Goal: Transaction & Acquisition: Purchase product/service

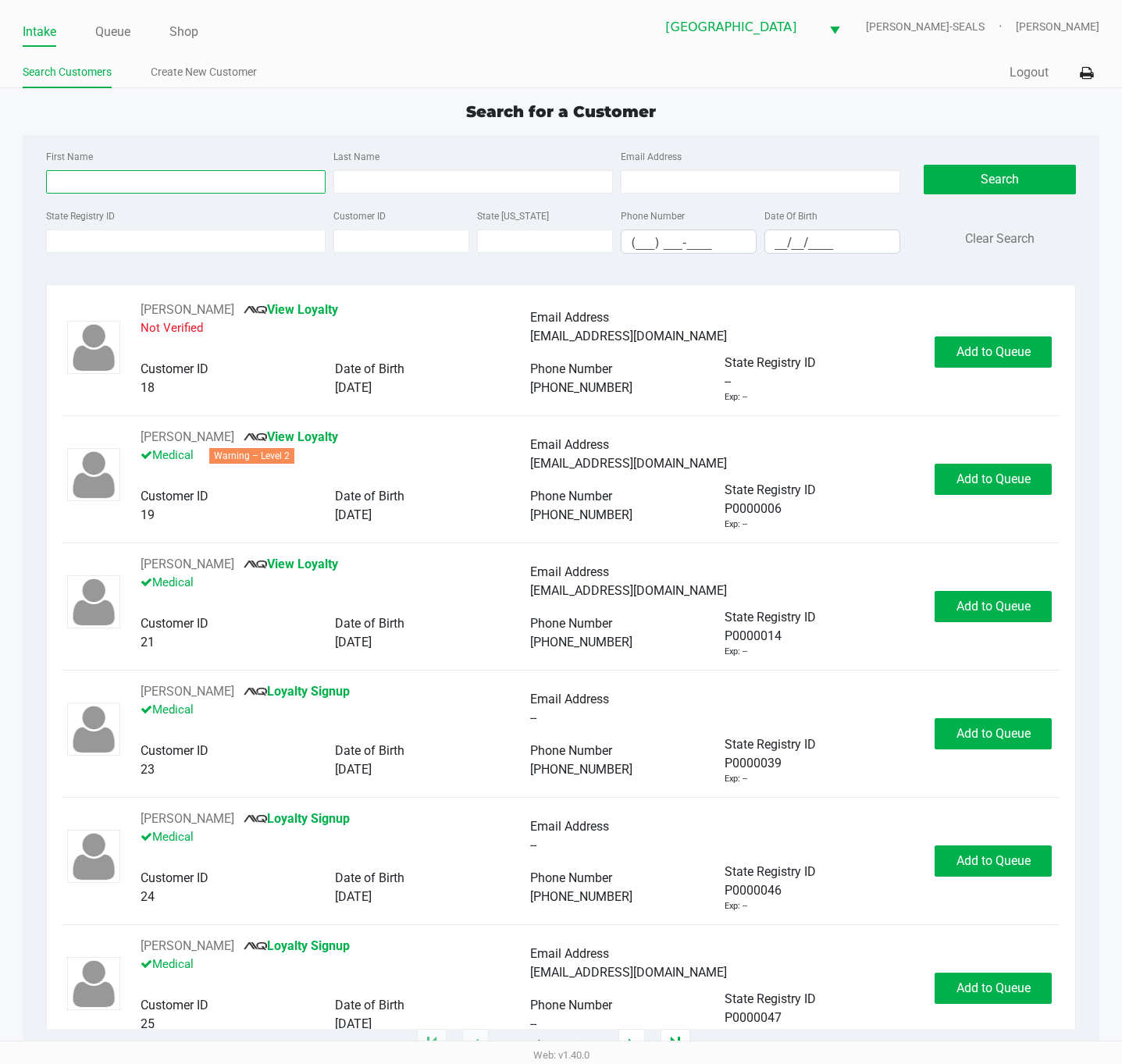
click at [192, 181] on input "First Name" at bounding box center [186, 182] width 280 height 23
click at [183, 242] on input "State Registry ID" at bounding box center [186, 241] width 280 height 23
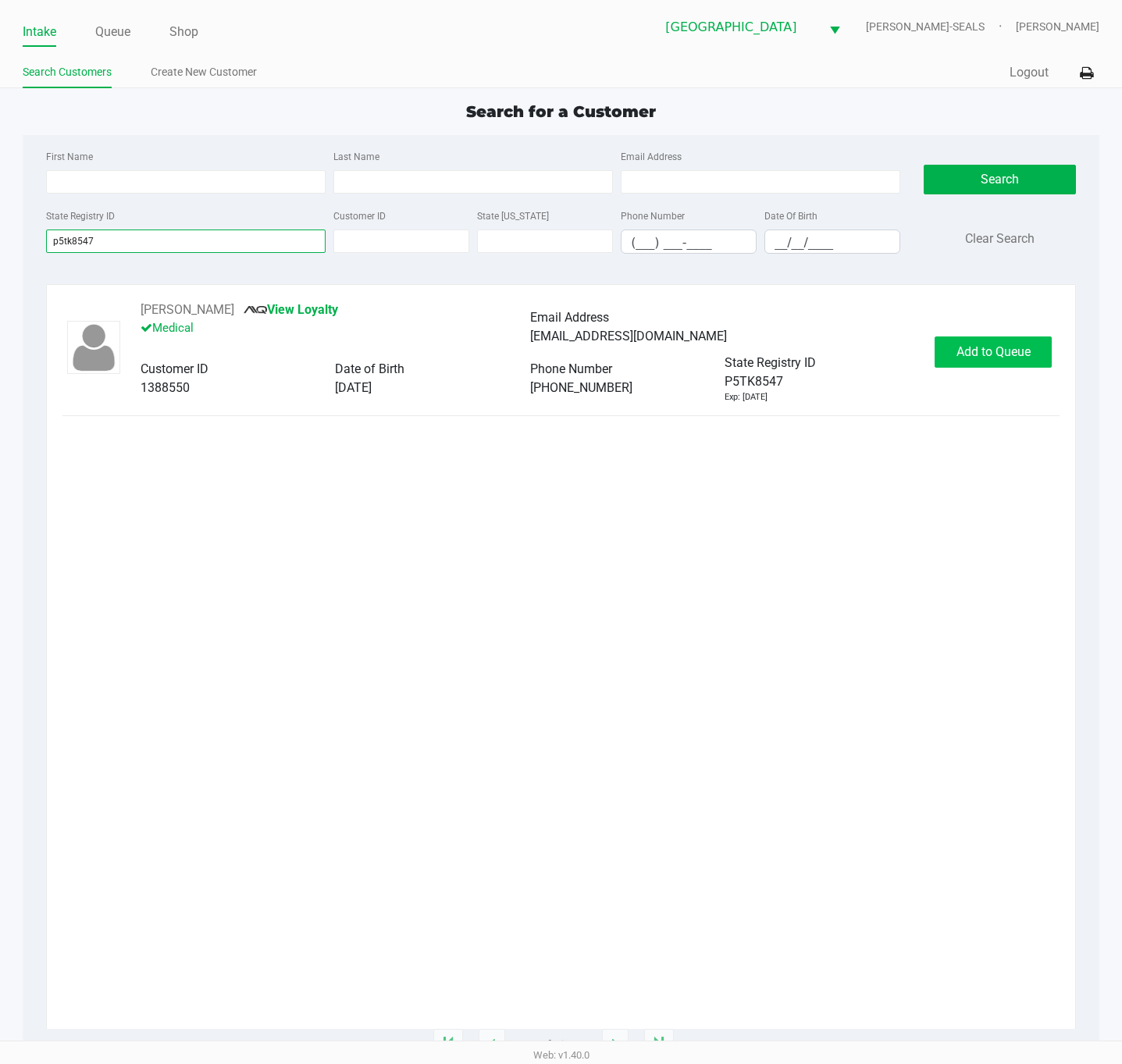
type input "p5tk8547"
click at [987, 347] on span "Add to Queue" at bounding box center [993, 351] width 75 height 15
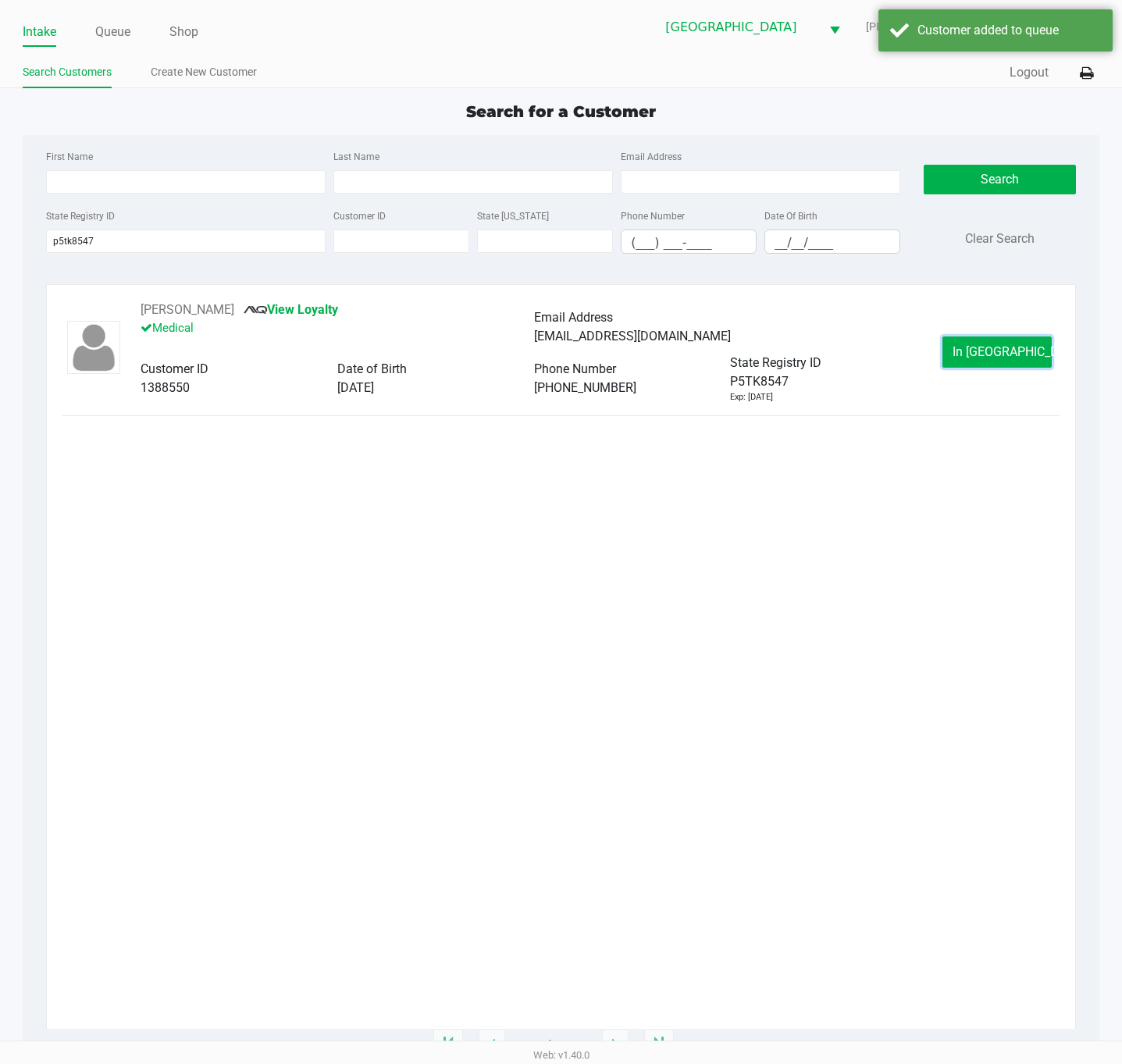
click at [989, 353] on span "In [GEOGRAPHIC_DATA]" at bounding box center [1018, 351] width 131 height 15
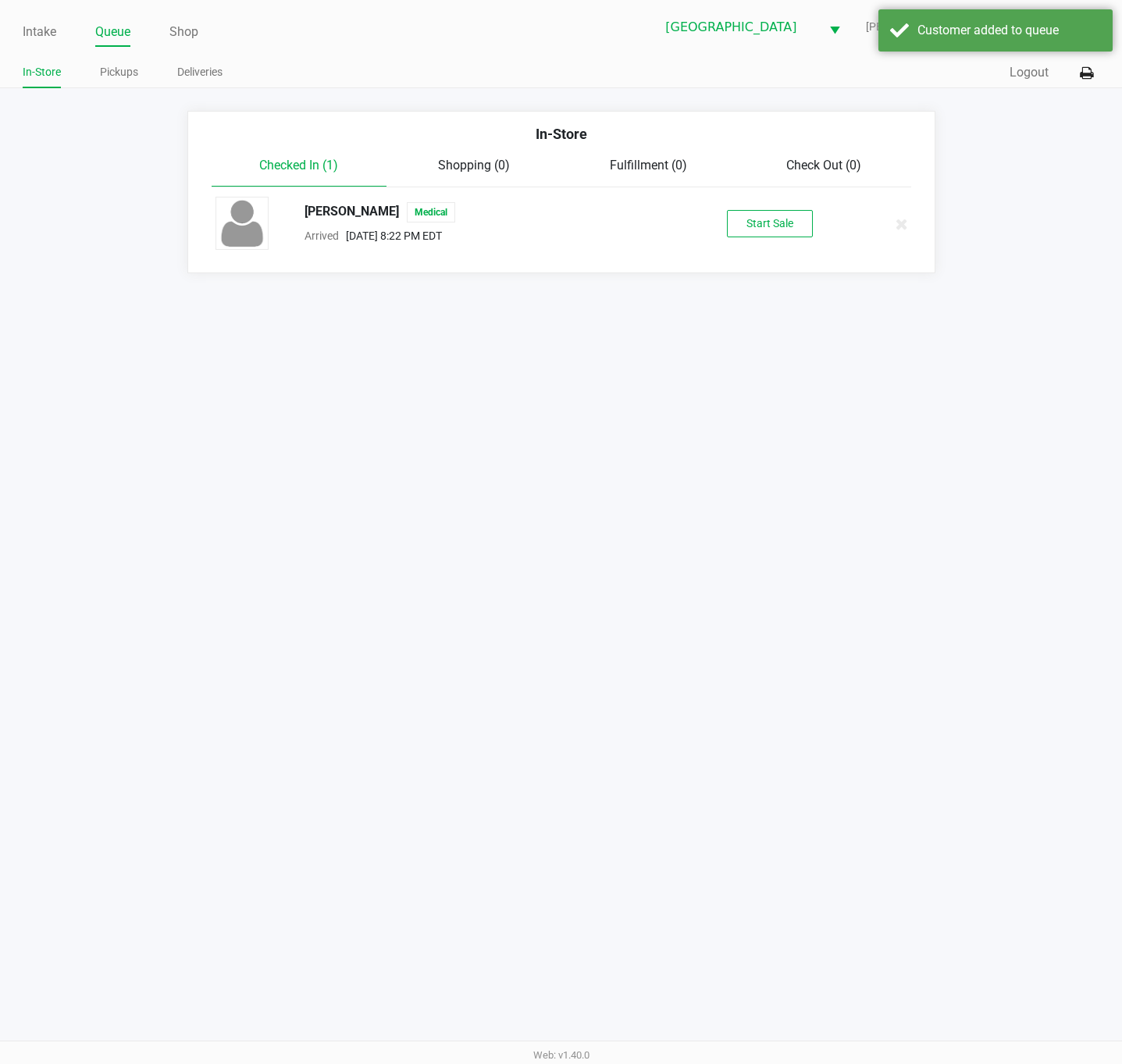
click at [781, 207] on div "[PERSON_NAME] Medical Arrived [DATE] 8:22 PM EDT Start Sale" at bounding box center [562, 225] width 715 height 55
click at [785, 228] on button "Start Sale" at bounding box center [770, 224] width 86 height 28
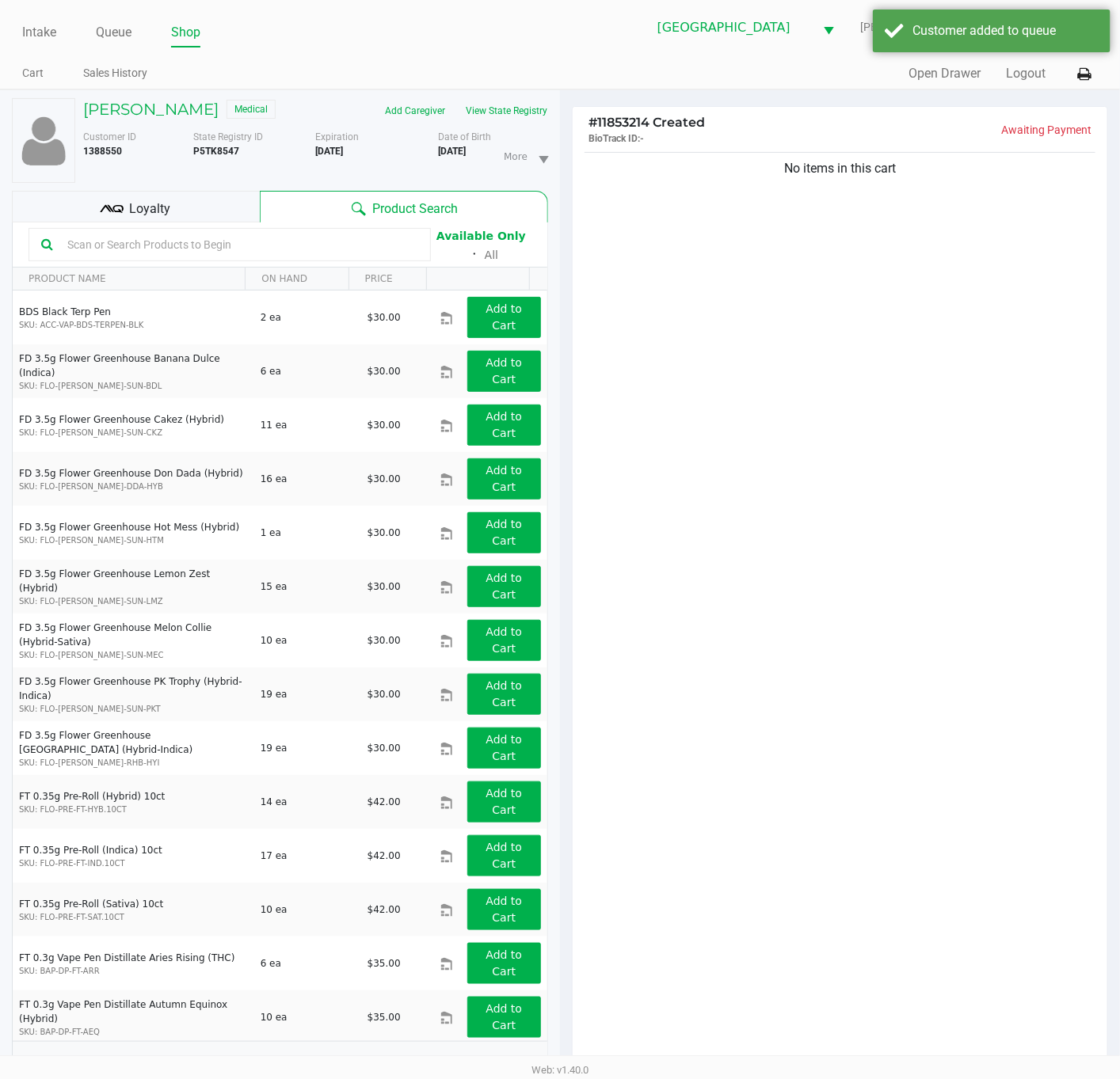
click at [803, 549] on div "No items in this cart" at bounding box center [840, 611] width 535 height 926
click at [316, 115] on div "[PERSON_NAME] Medical" at bounding box center [194, 111] width 245 height 25
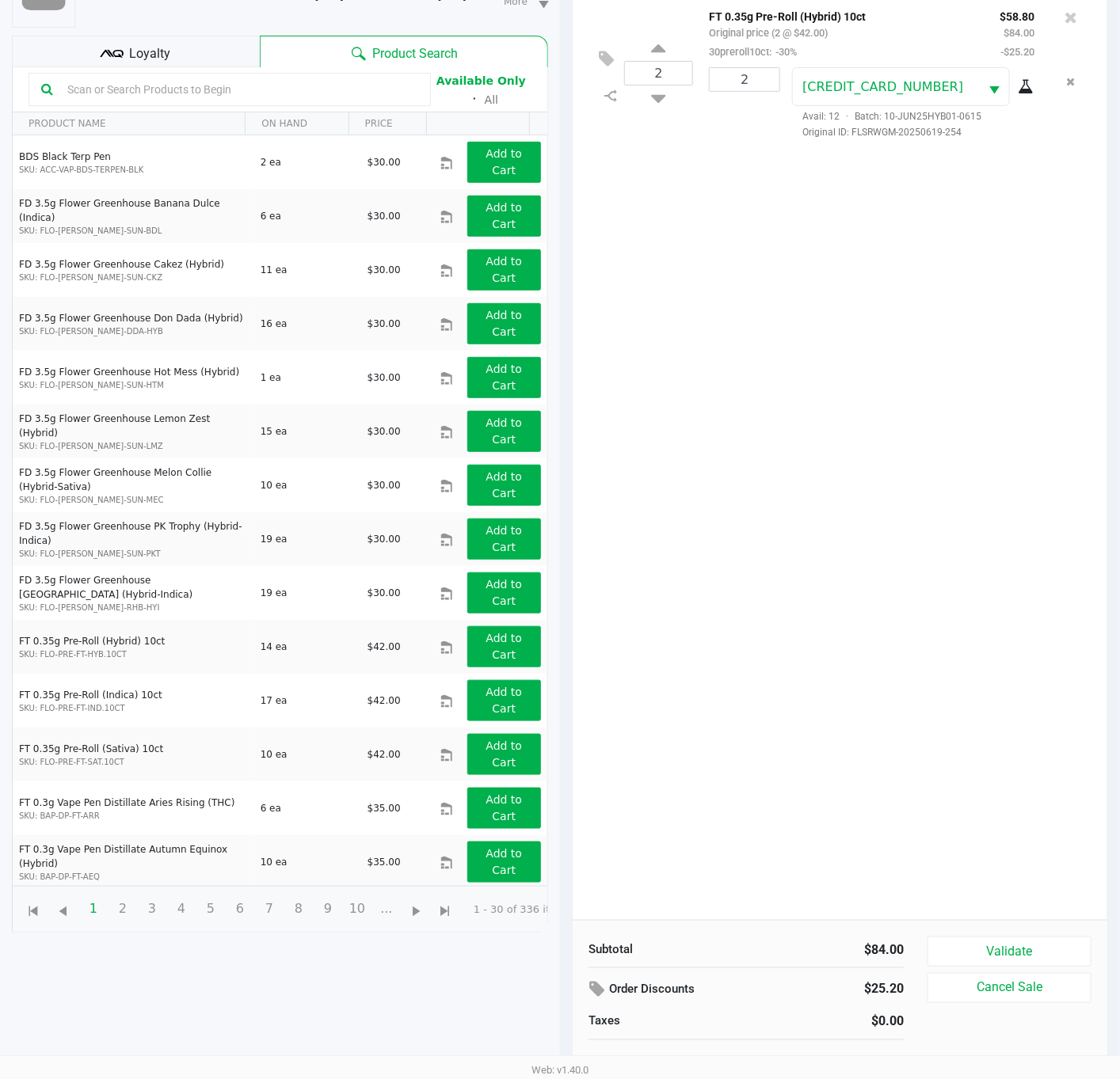
scroll to position [175, 0]
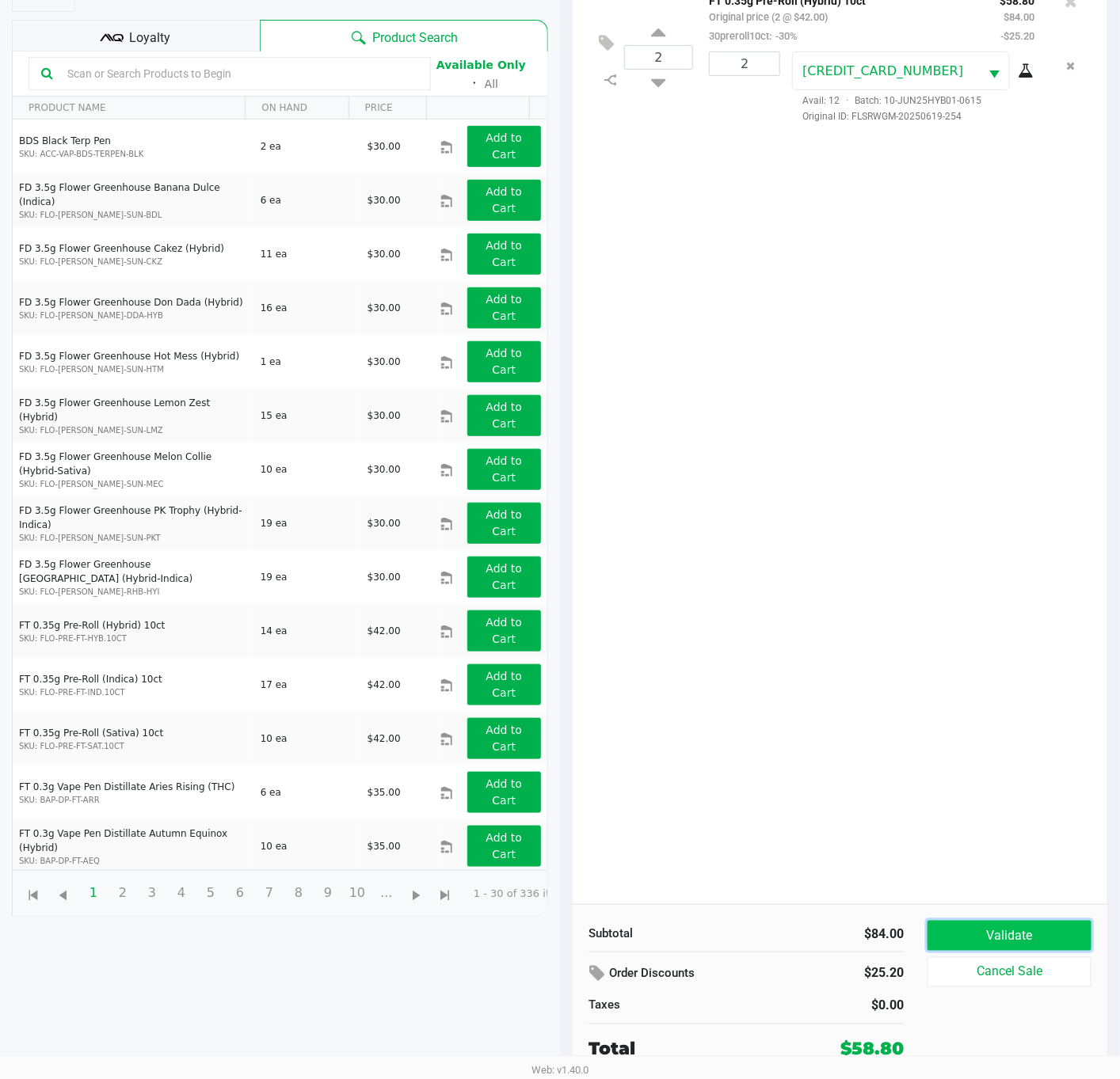
click at [1036, 933] on button "Validate" at bounding box center [1009, 935] width 164 height 30
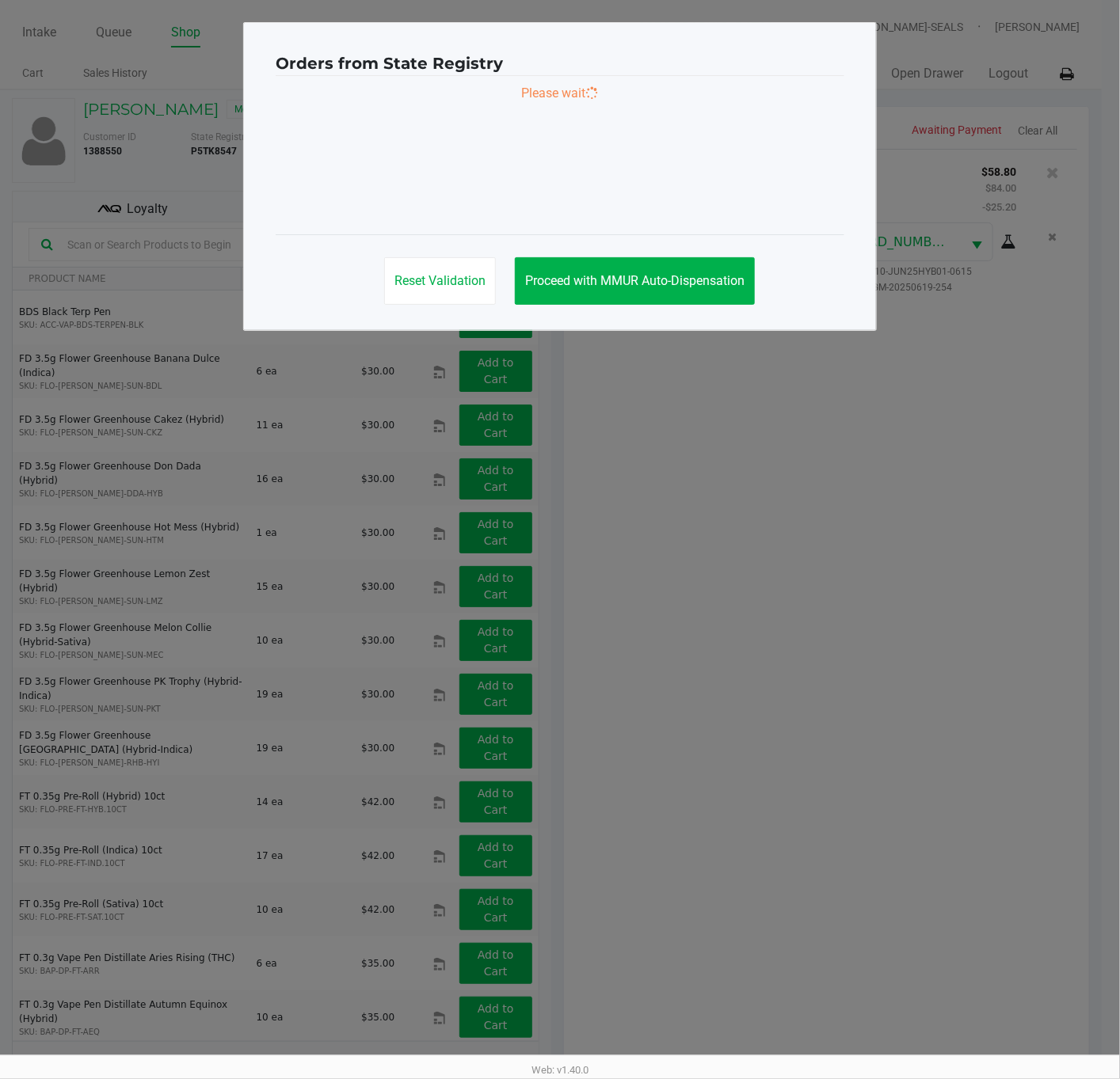
scroll to position [0, 0]
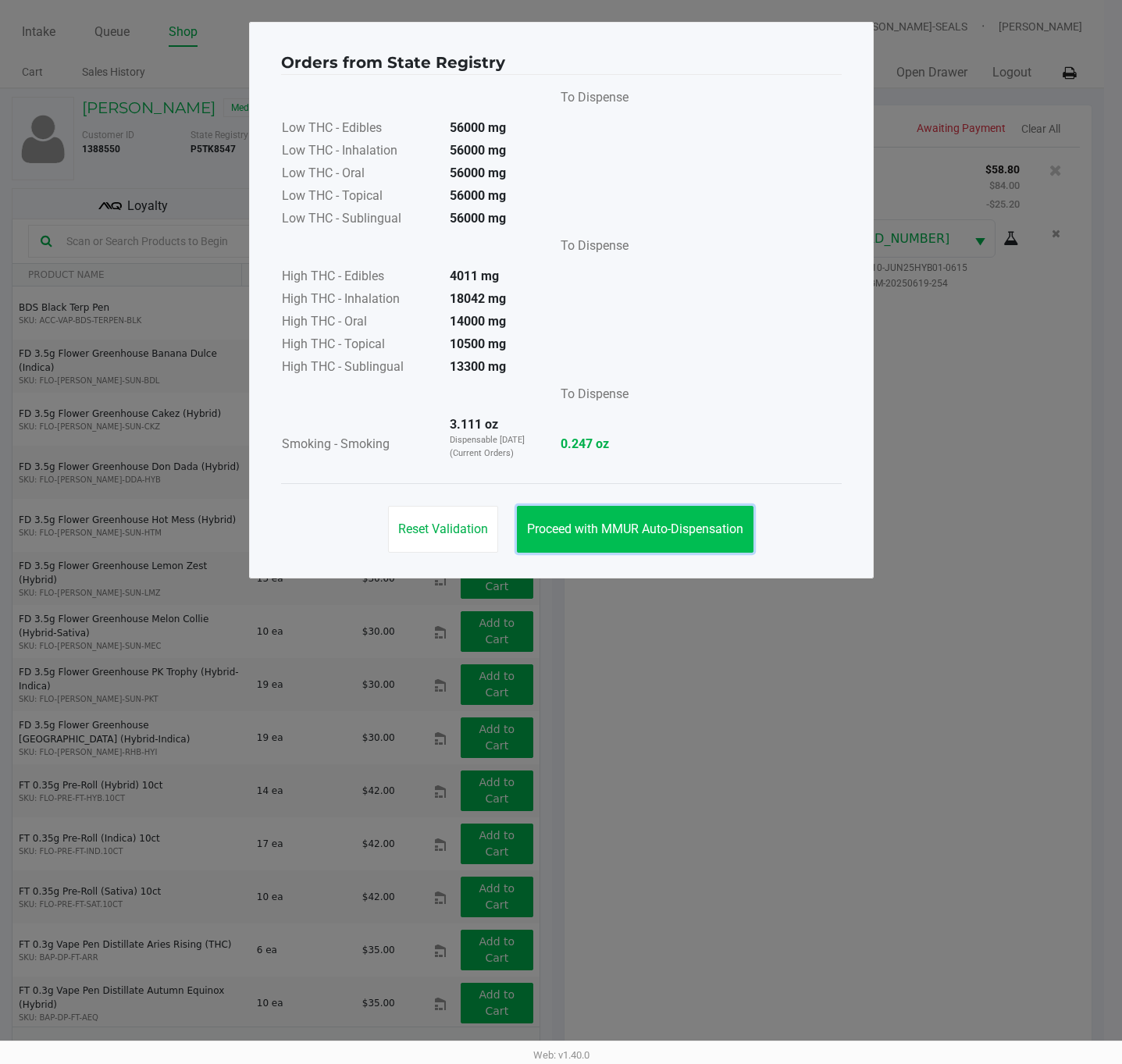
click at [699, 537] on button "Proceed with MMUR Auto-Dispensation" at bounding box center [635, 529] width 237 height 47
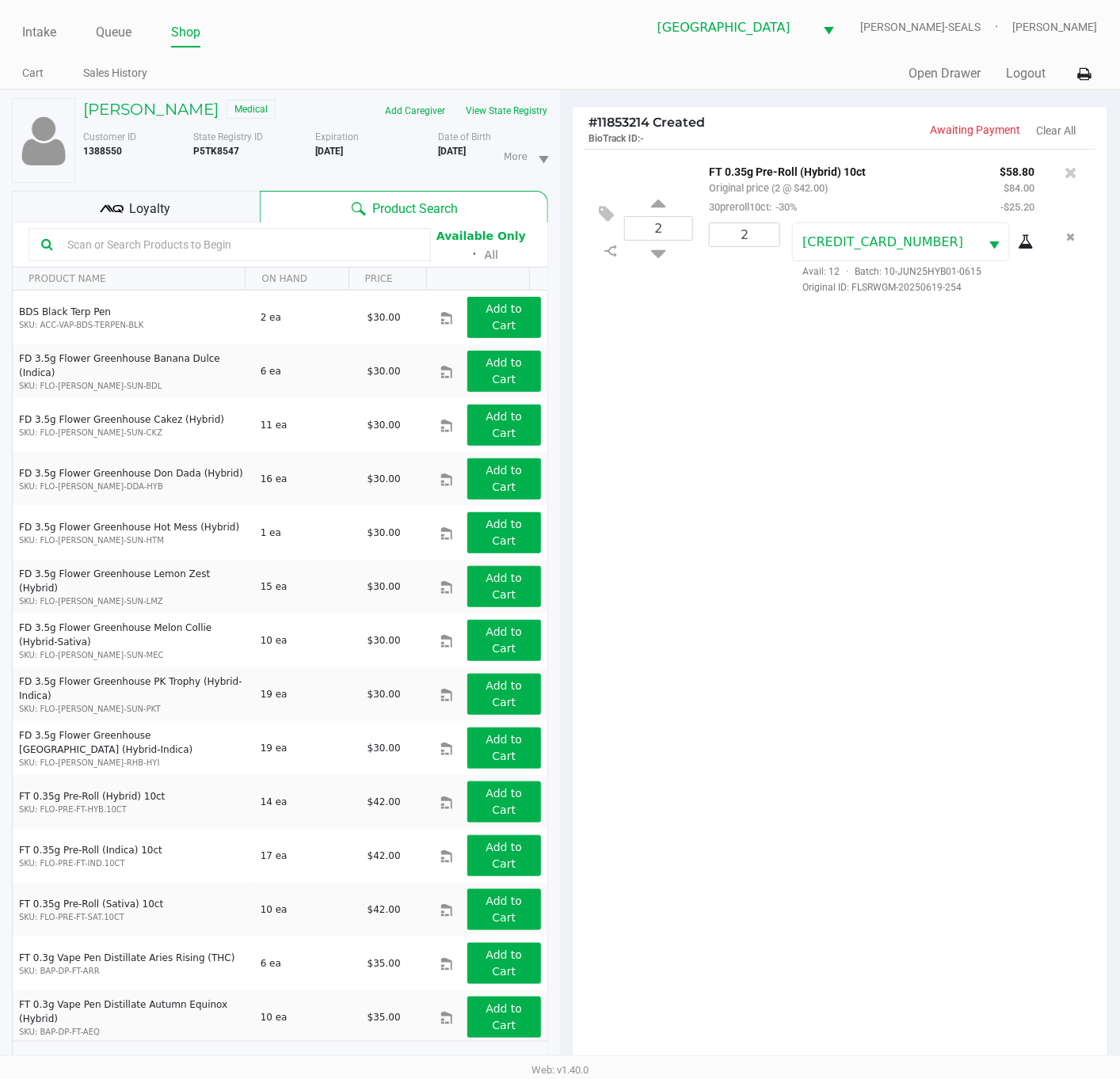
click at [138, 221] on div "Loyalty" at bounding box center [135, 206] width 248 height 31
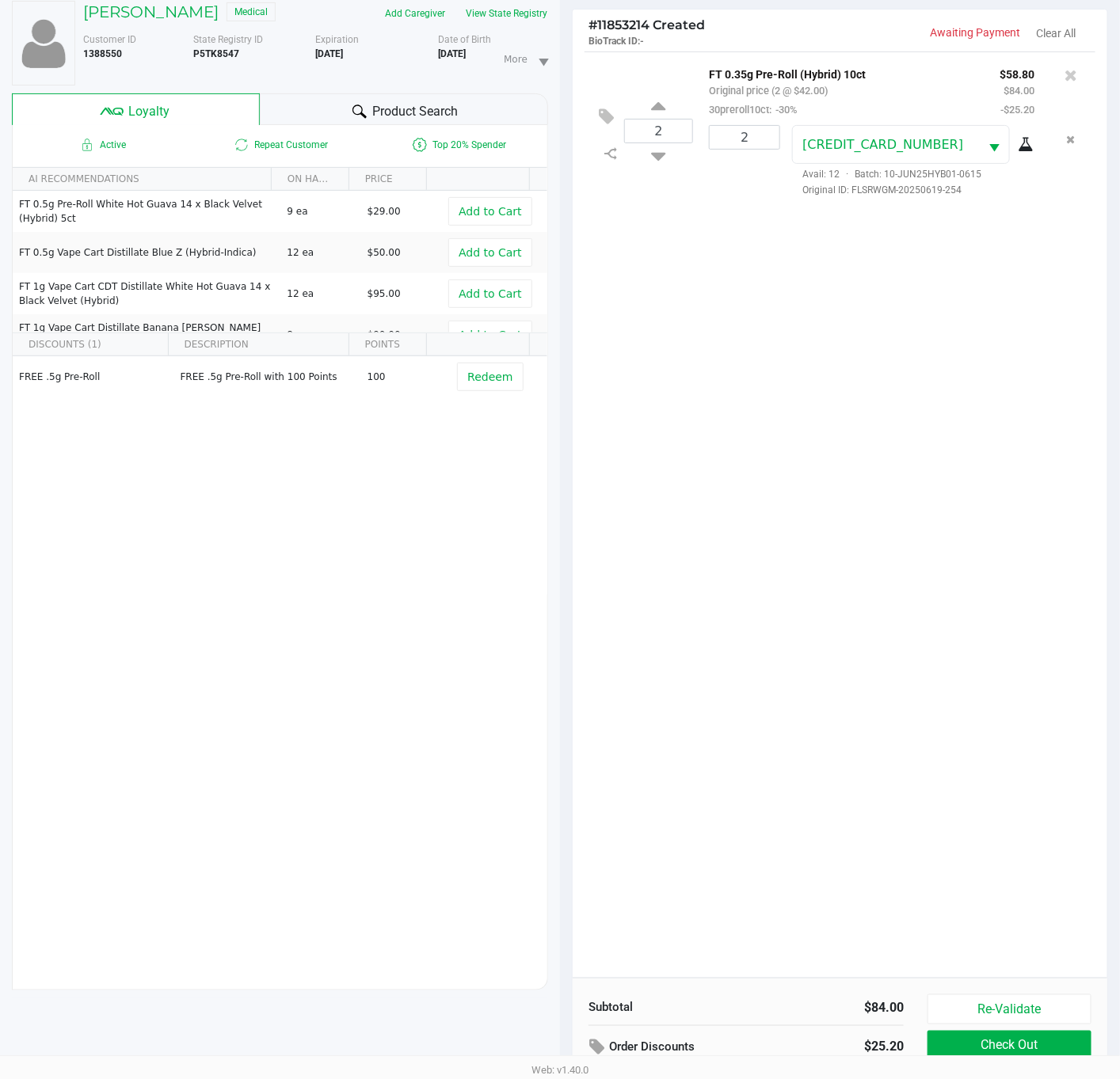
scroll to position [193, 0]
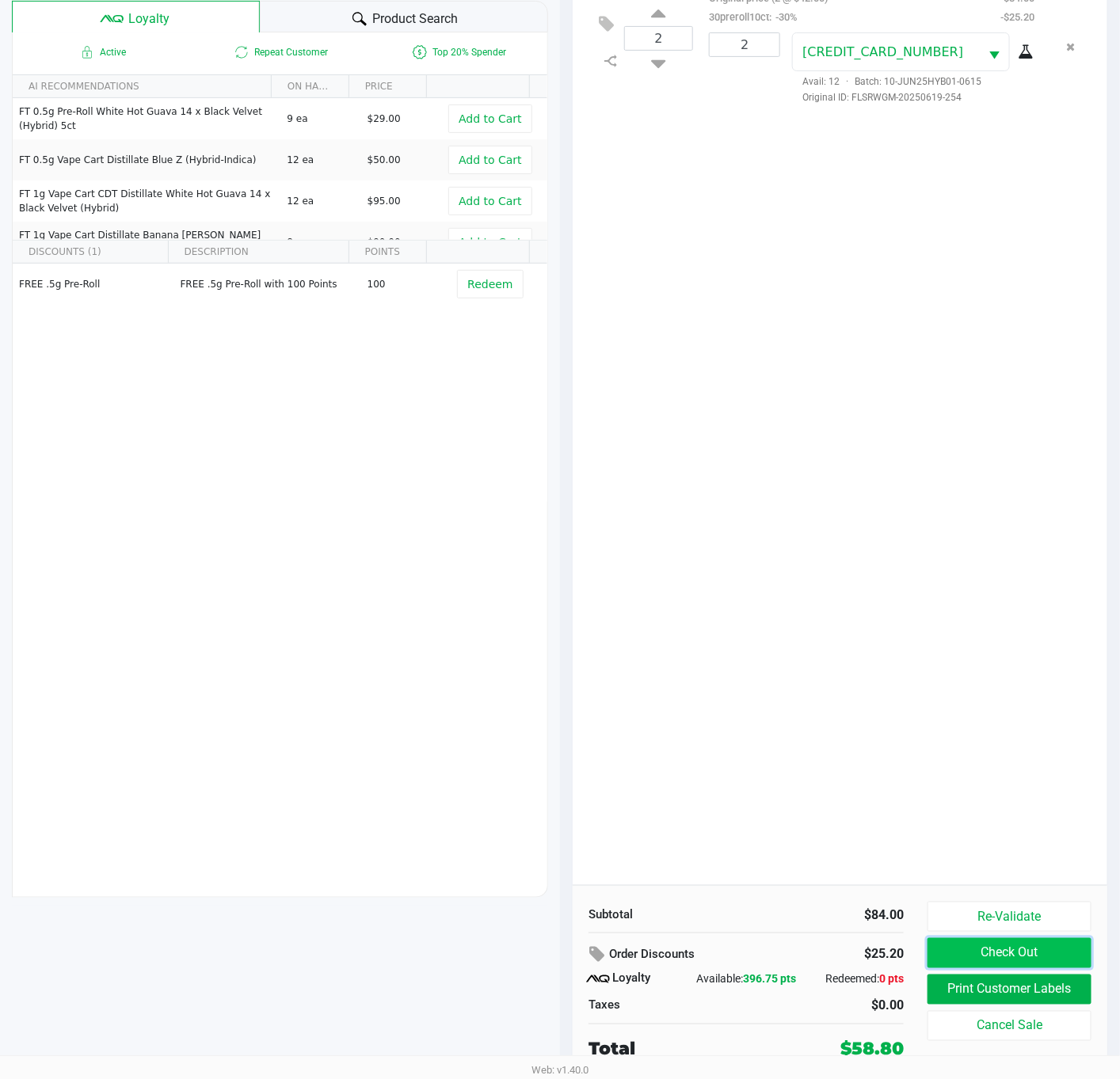
click at [1025, 958] on button "Check Out" at bounding box center [1009, 952] width 164 height 30
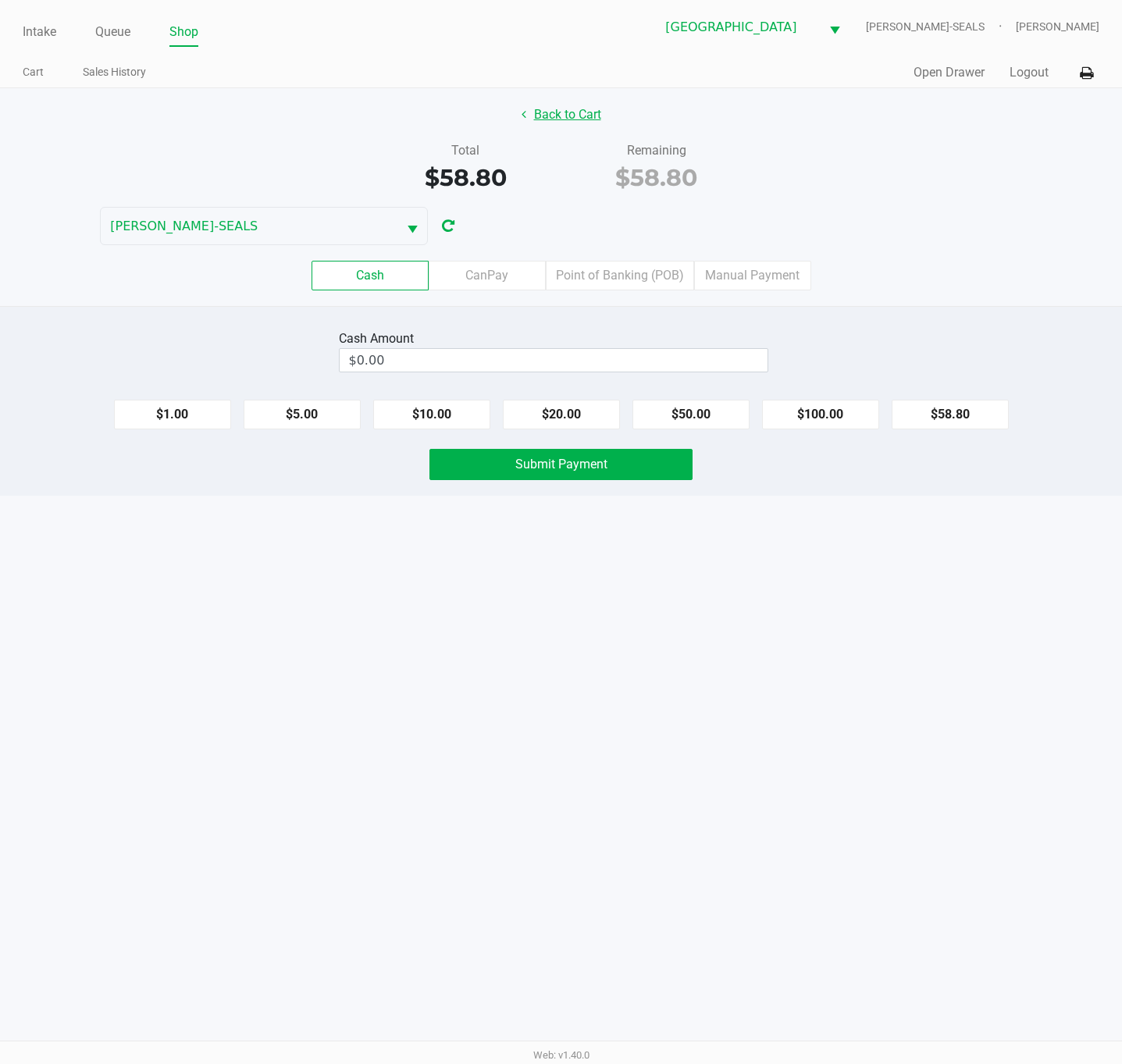
click at [584, 114] on button "Back to Cart" at bounding box center [561, 114] width 100 height 29
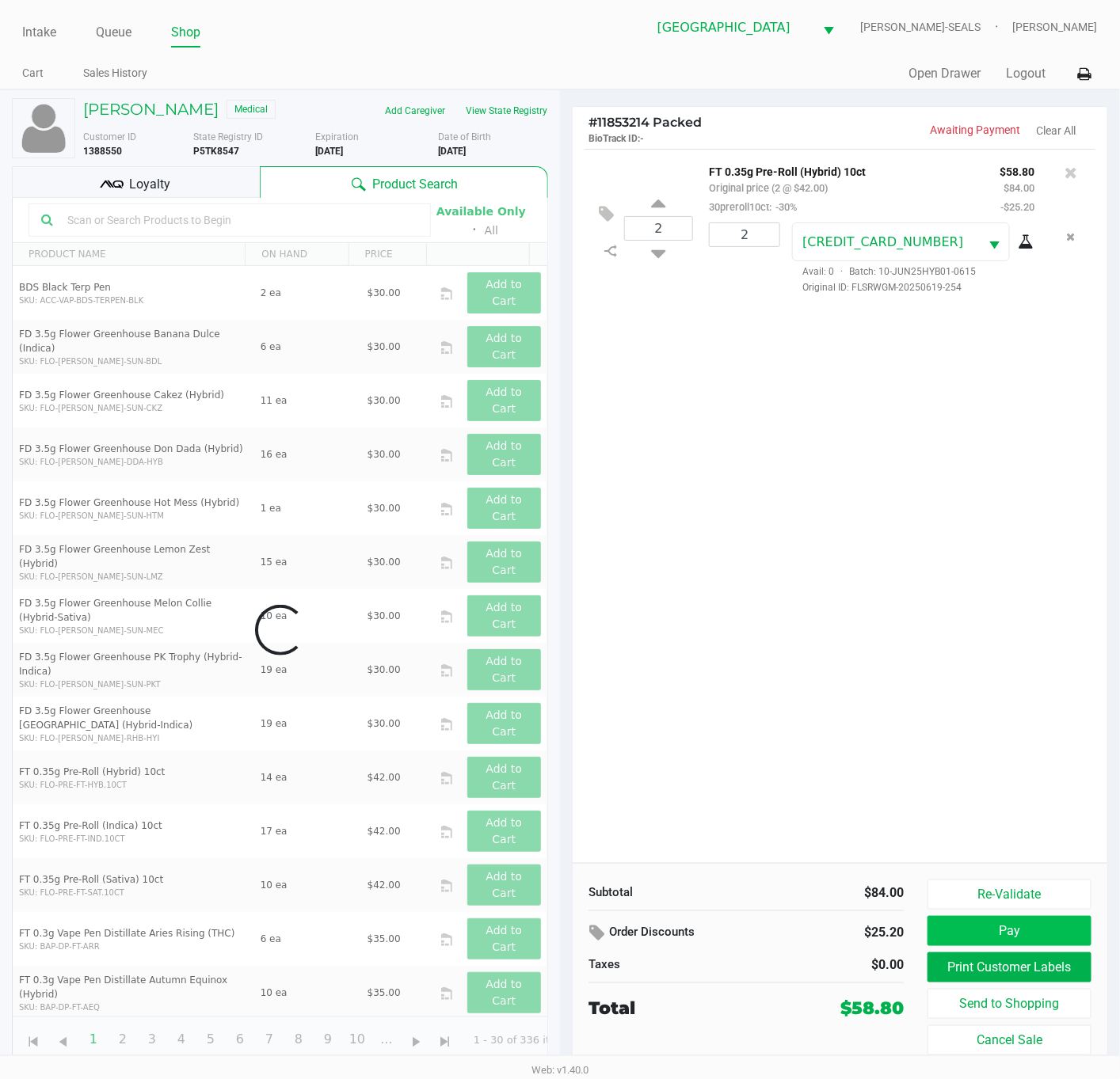
scroll to position [16, 0]
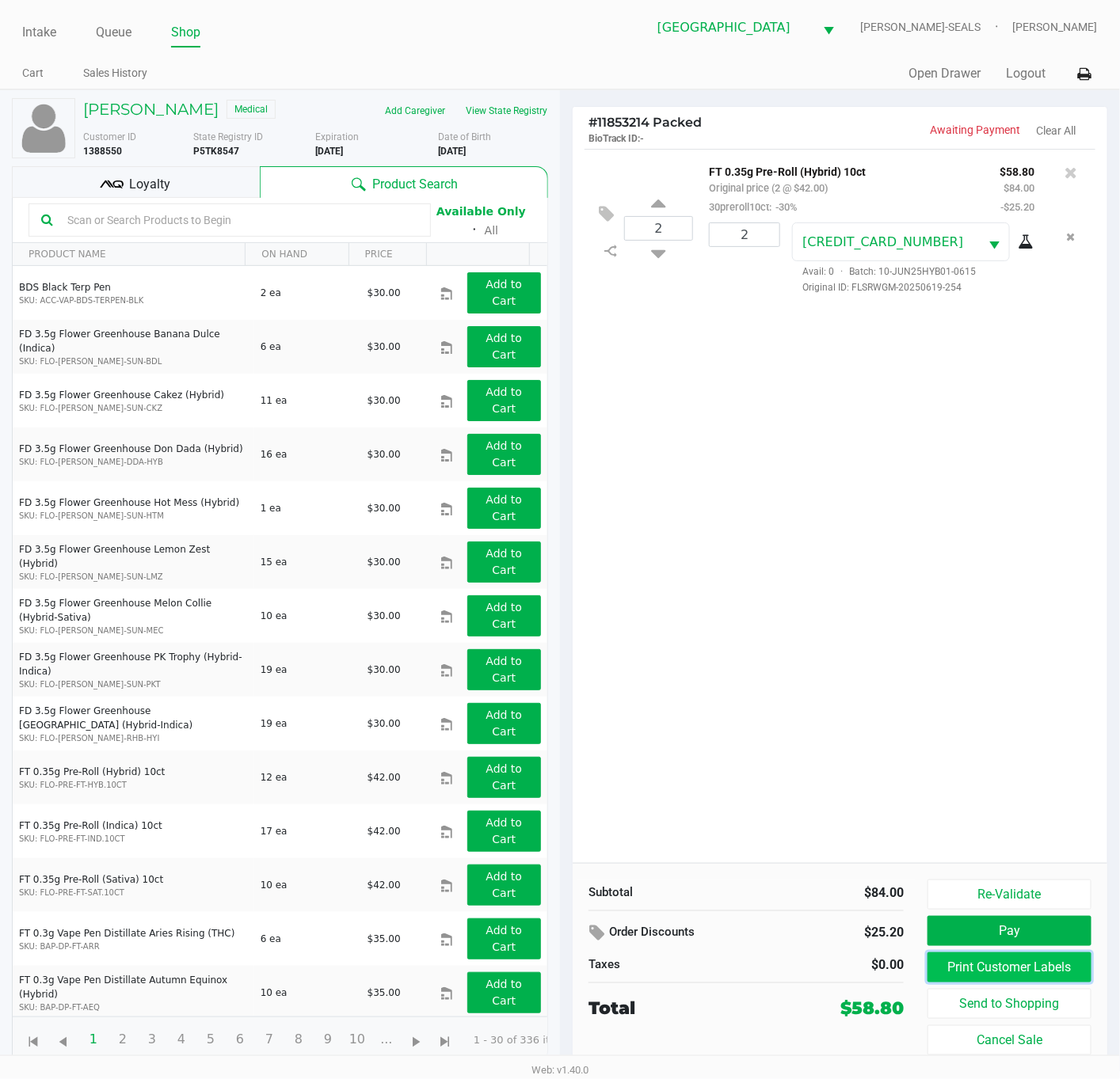
click at [1027, 965] on button "Print Customer Labels" at bounding box center [1009, 967] width 164 height 30
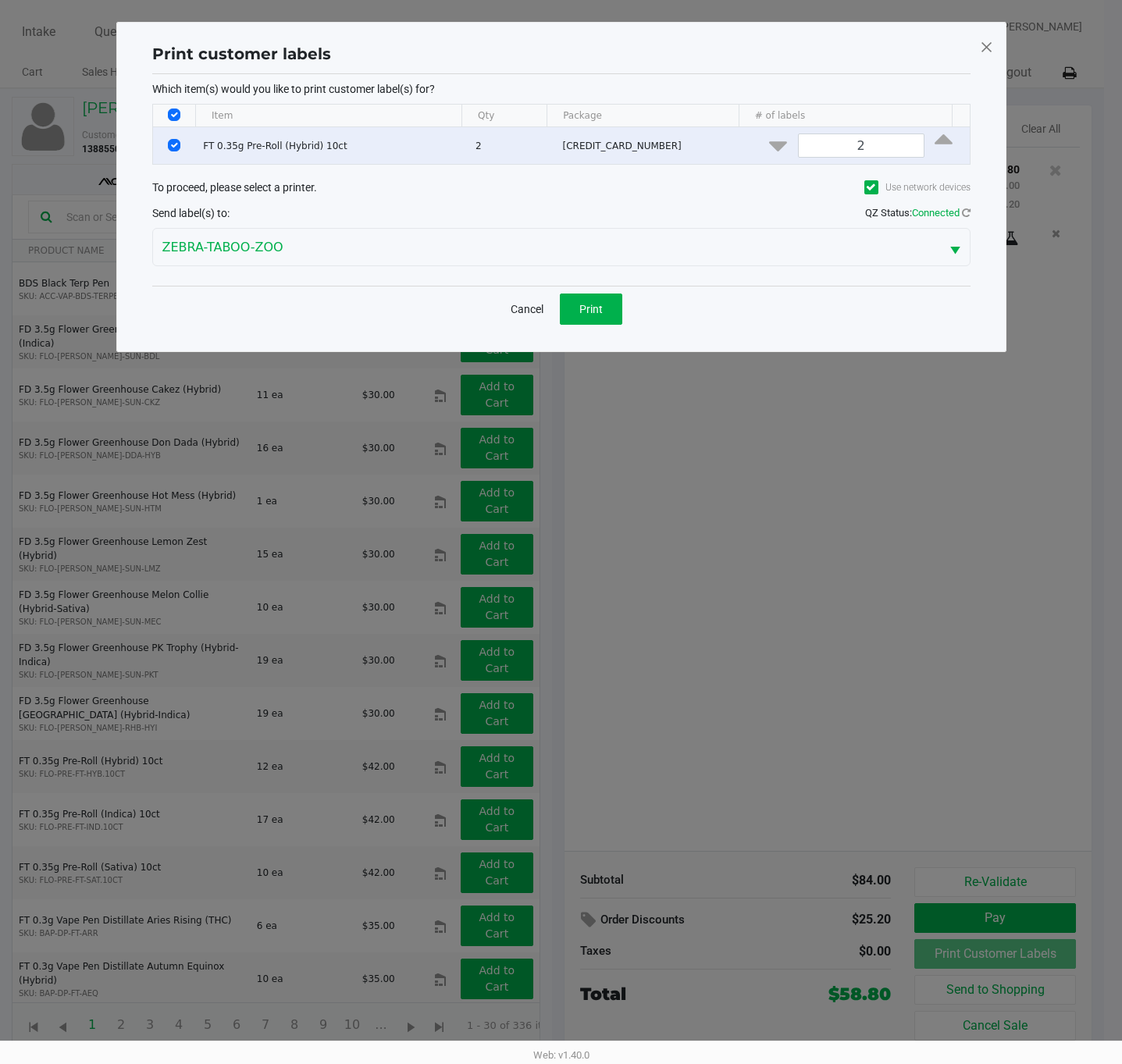
click at [587, 286] on div "Which item(s) would you like to print customer label(s) for? Item Qty Package #…" at bounding box center [562, 180] width 818 height 211
click at [584, 311] on span "Print" at bounding box center [591, 309] width 23 height 12
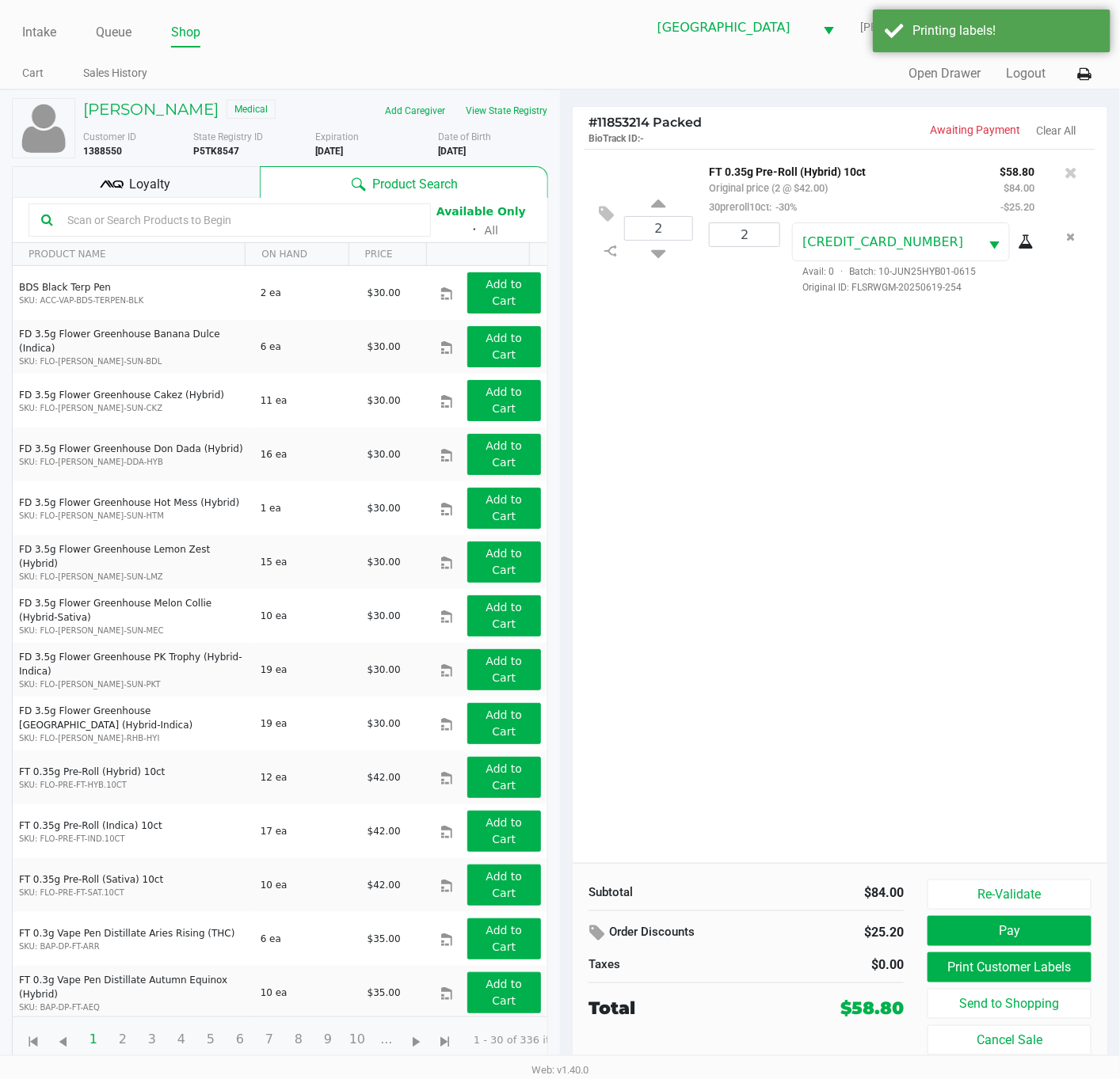
click at [143, 193] on span "Loyalty" at bounding box center [149, 184] width 41 height 19
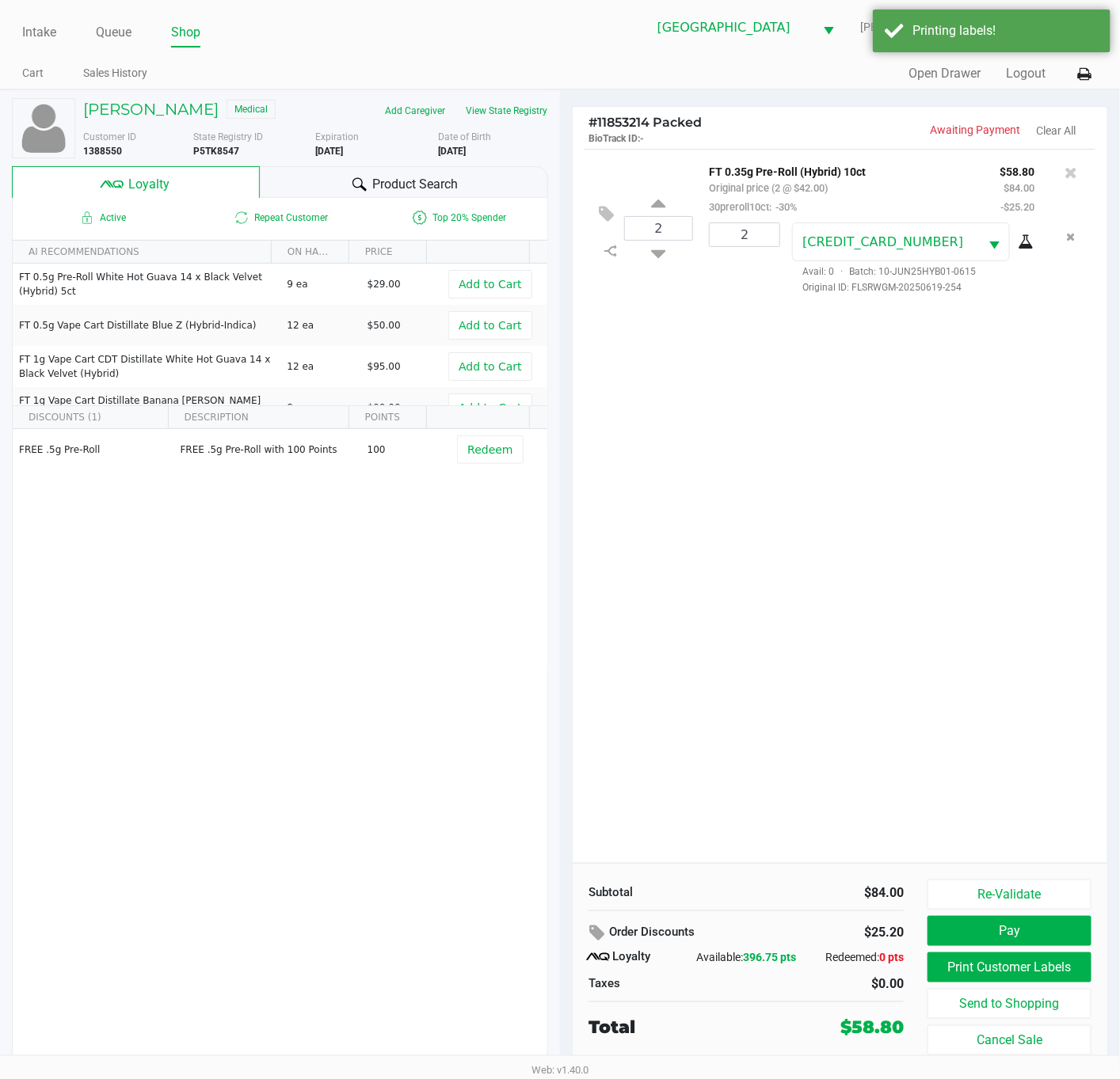
click at [872, 604] on div "2 FT 0.35g Pre-Roll (Hybrid) 10ct Original price (2 @ $42.00) 30preroll10ct: -3…" at bounding box center [840, 505] width 535 height 714
click at [1024, 916] on button "Pay" at bounding box center [1009, 931] width 164 height 30
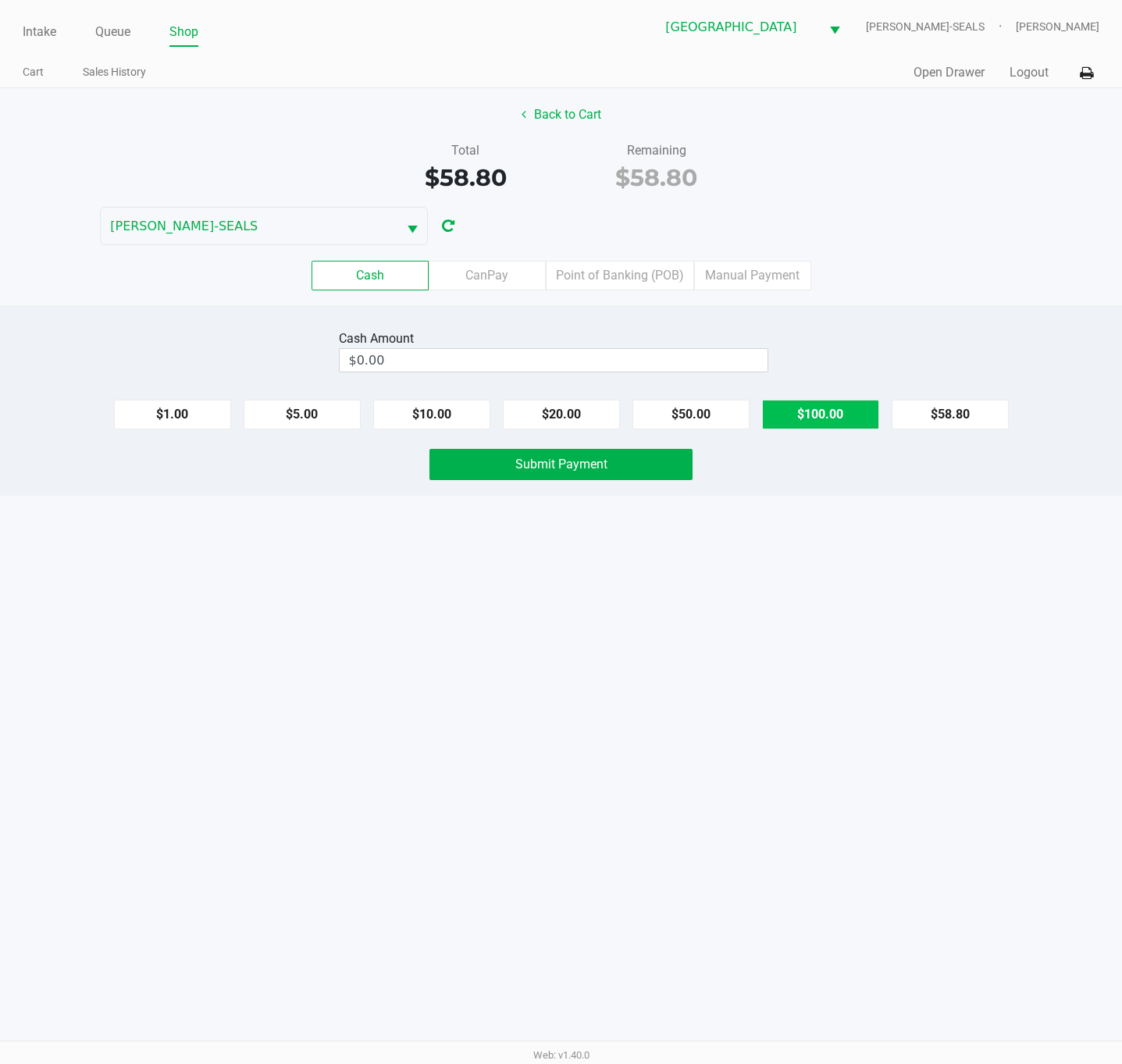
click at [815, 424] on button "$100.00" at bounding box center [820, 414] width 117 height 29
type input "$100.00"
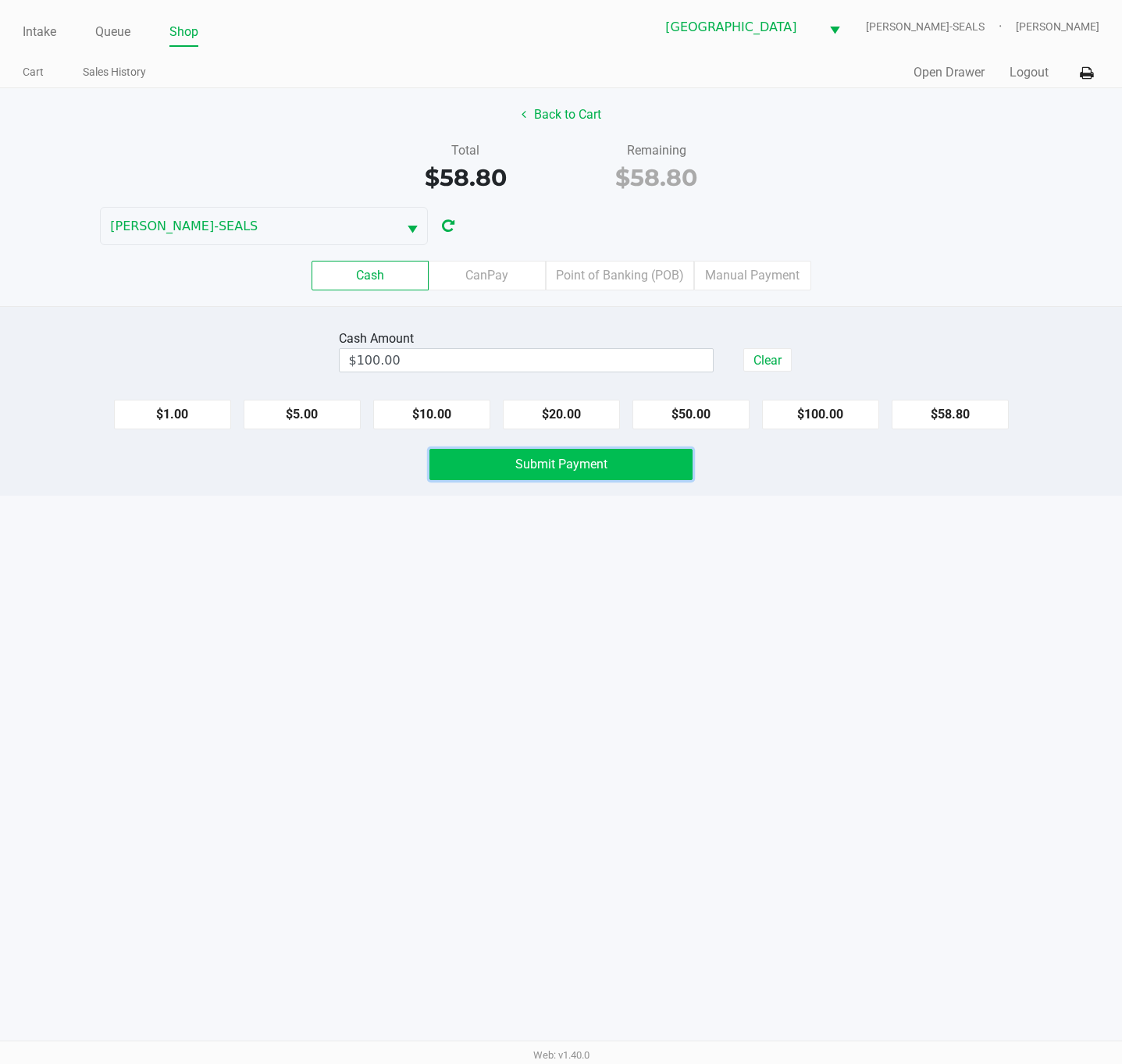
click at [593, 471] on span "Submit Payment" at bounding box center [562, 464] width 92 height 15
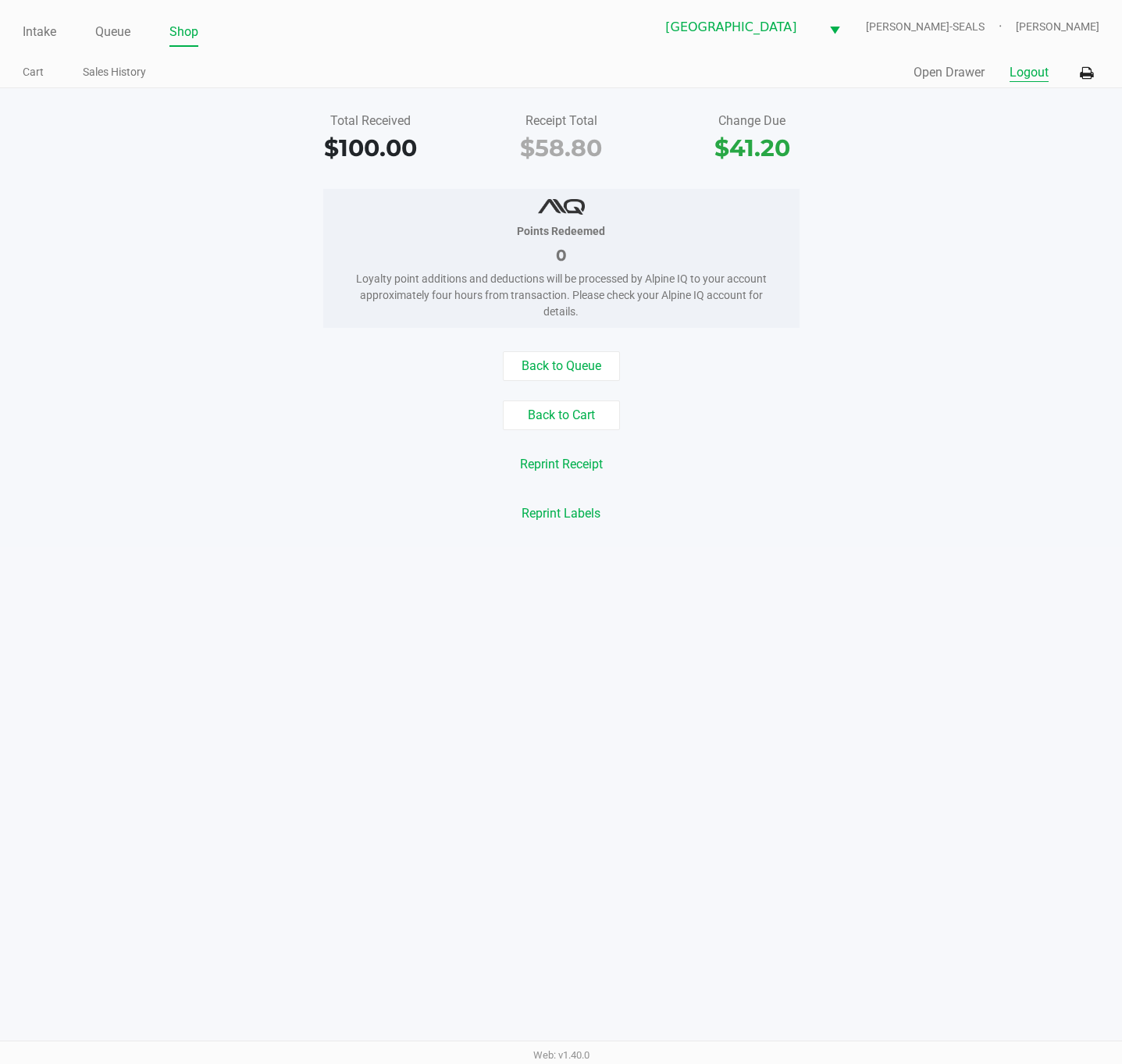
click at [1040, 68] on button "Logout" at bounding box center [1029, 72] width 39 height 19
